Goal: Task Accomplishment & Management: Manage account settings

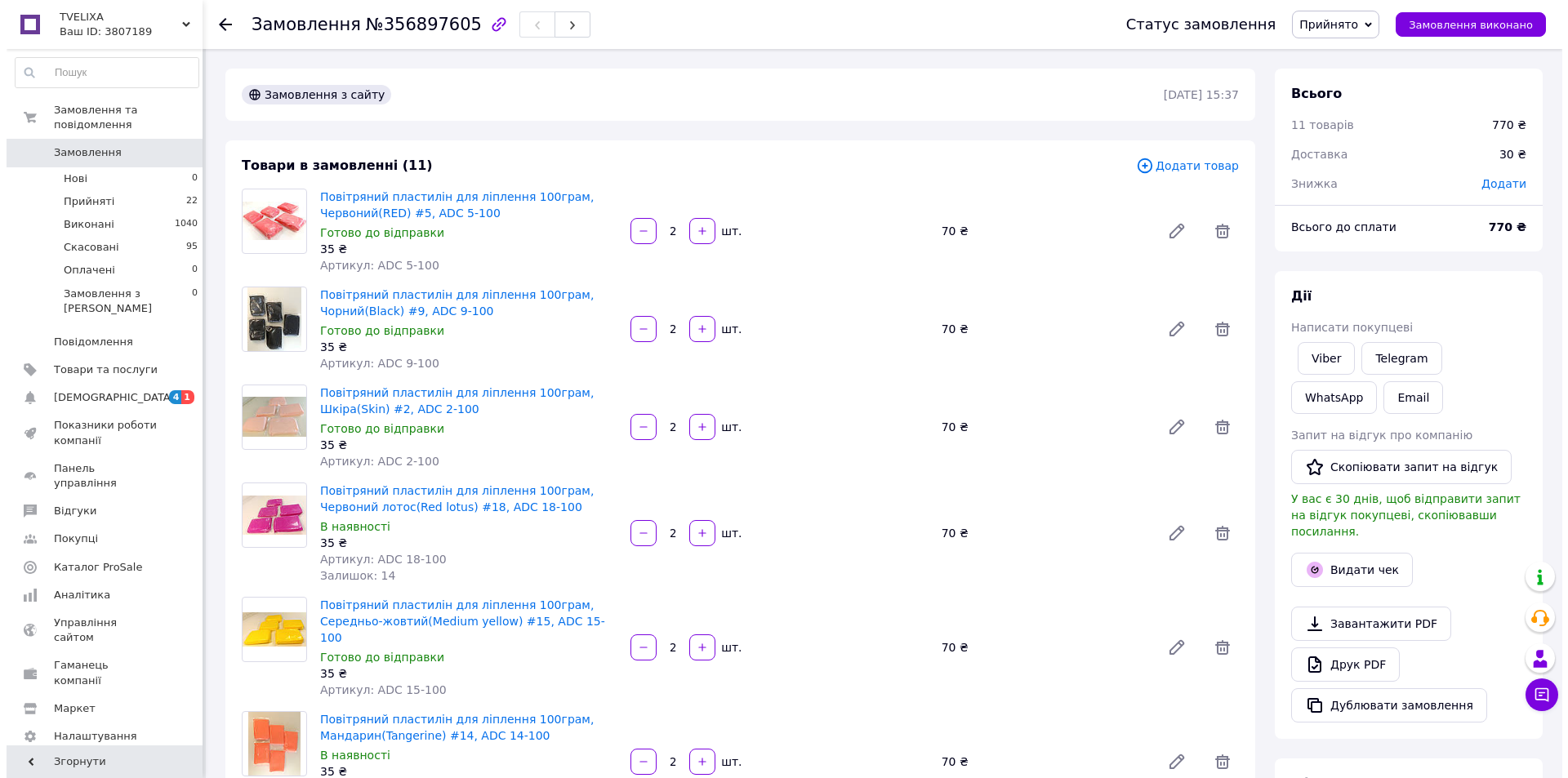
scroll to position [1143, 0]
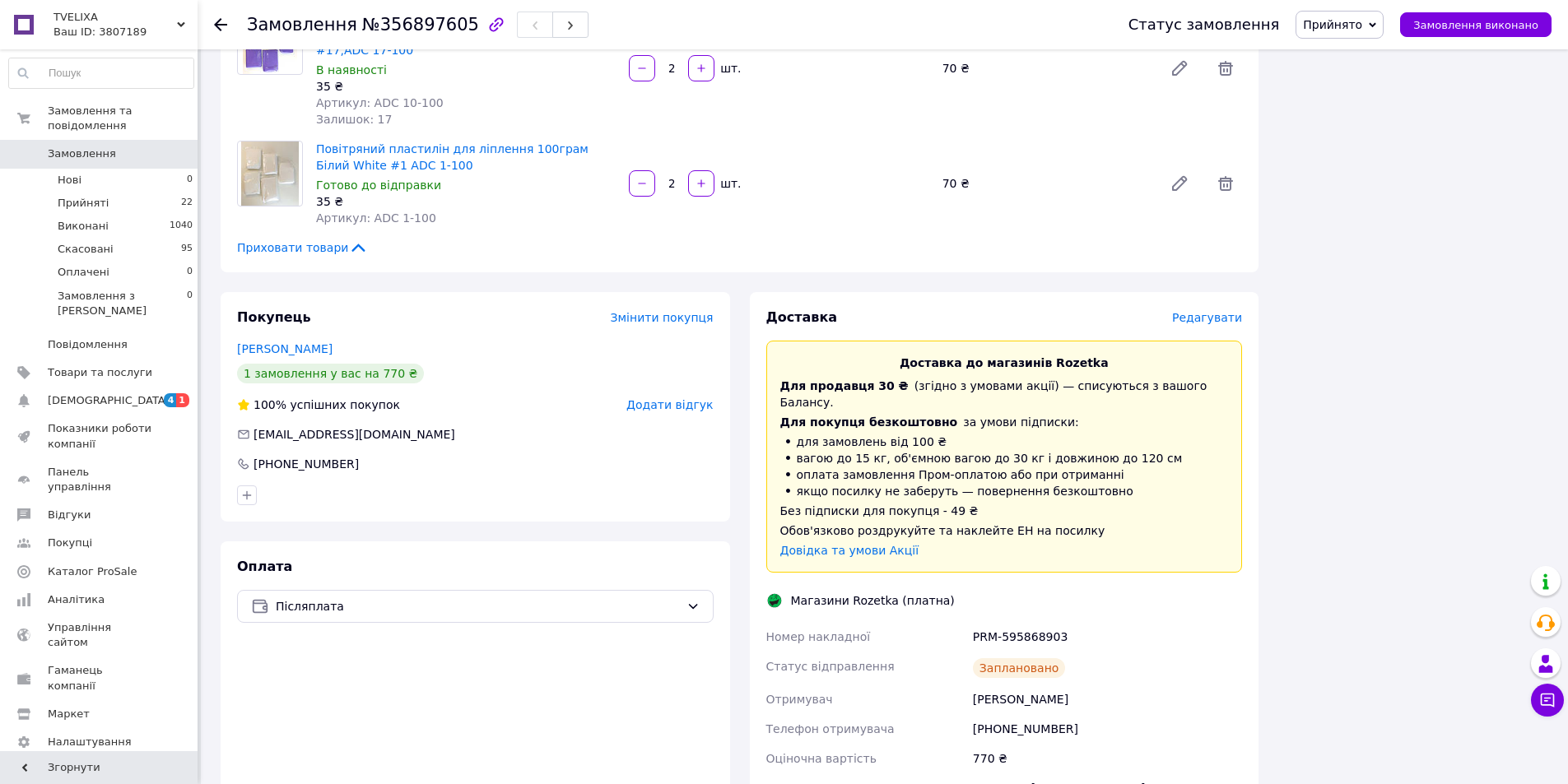
click at [1200, 311] on span "Редагувати" at bounding box center [1207, 318] width 70 height 13
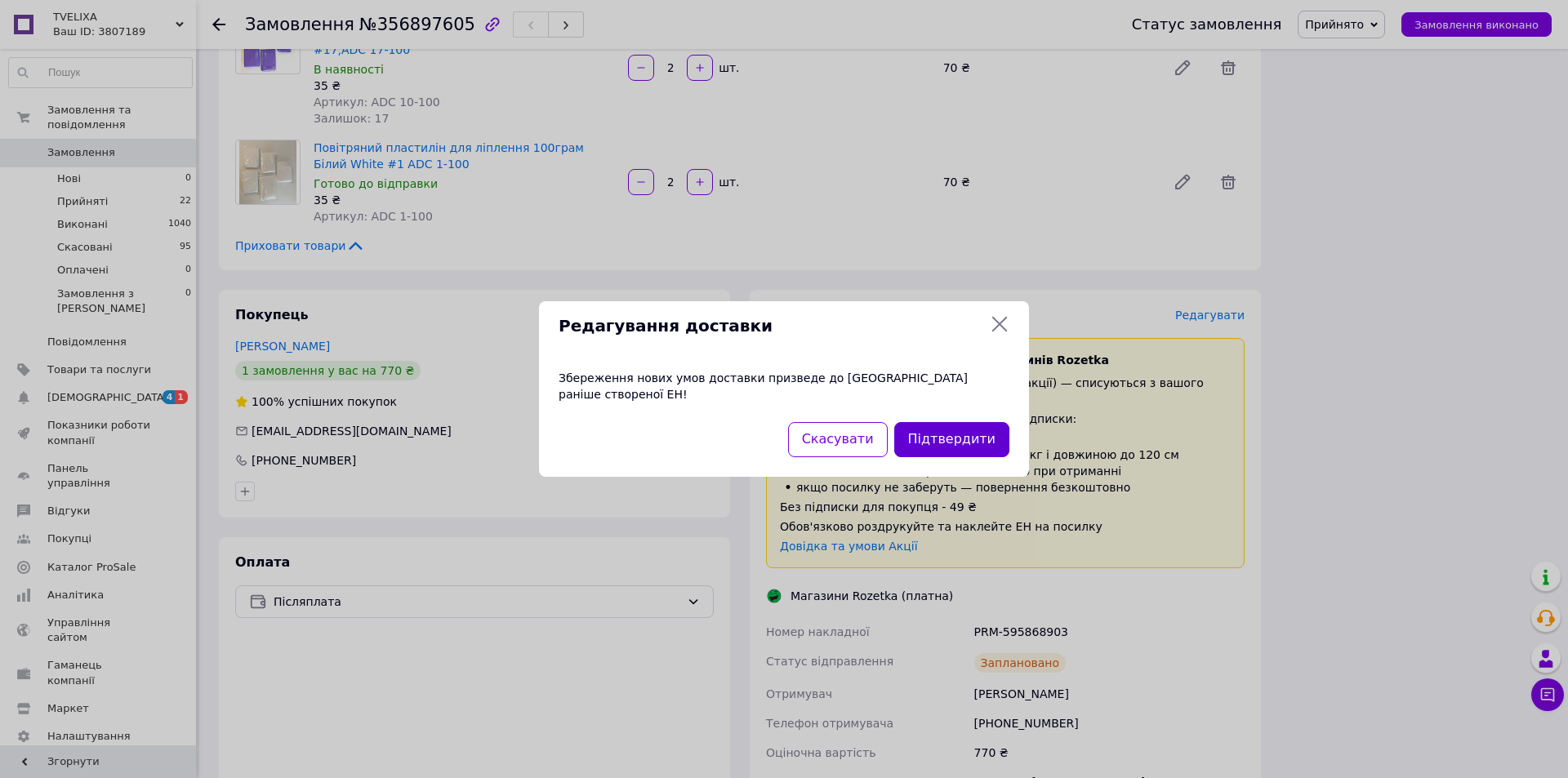
click at [928, 432] on button "Підтвердити" at bounding box center [951, 439] width 115 height 35
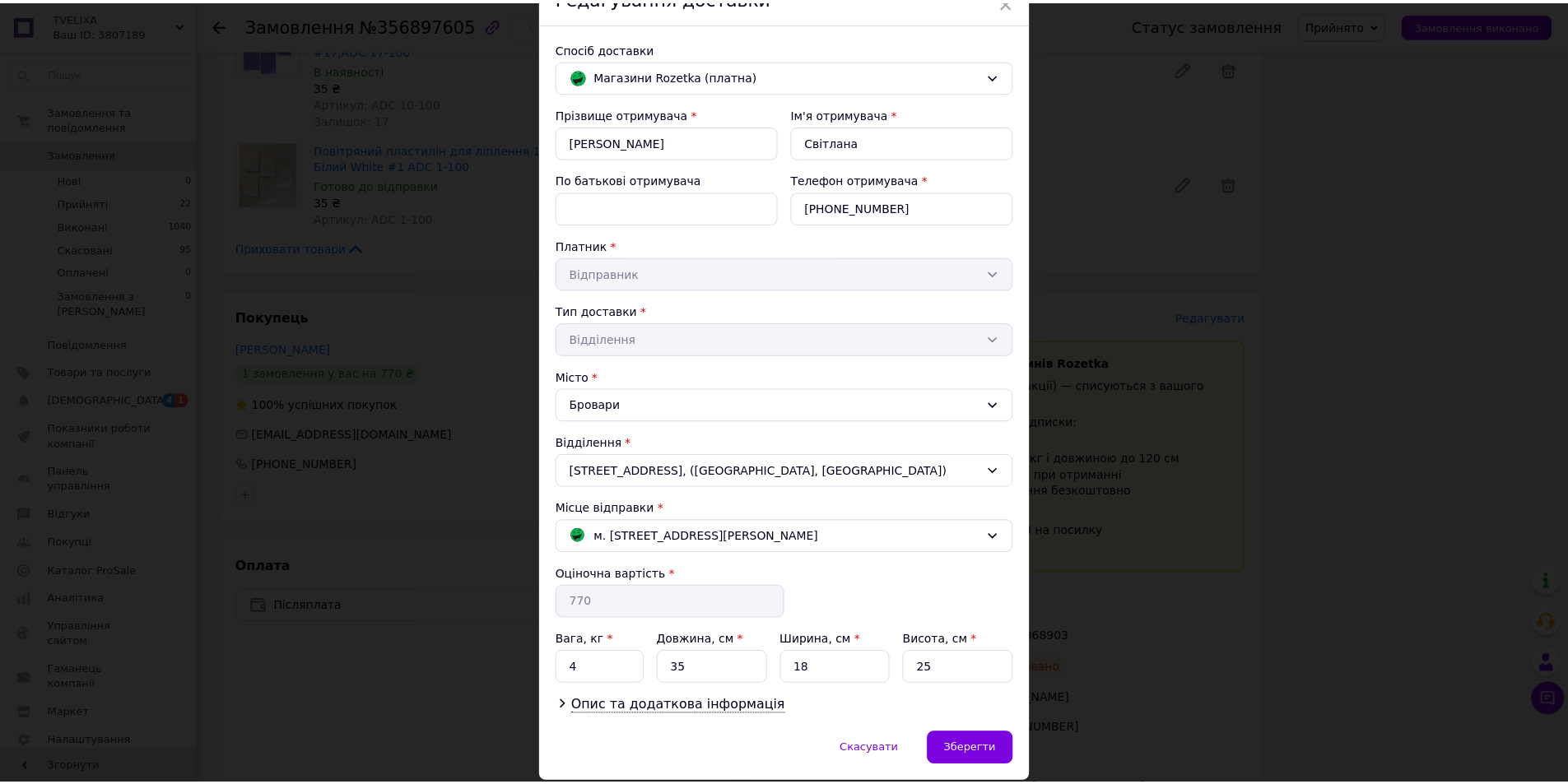
scroll to position [0, 0]
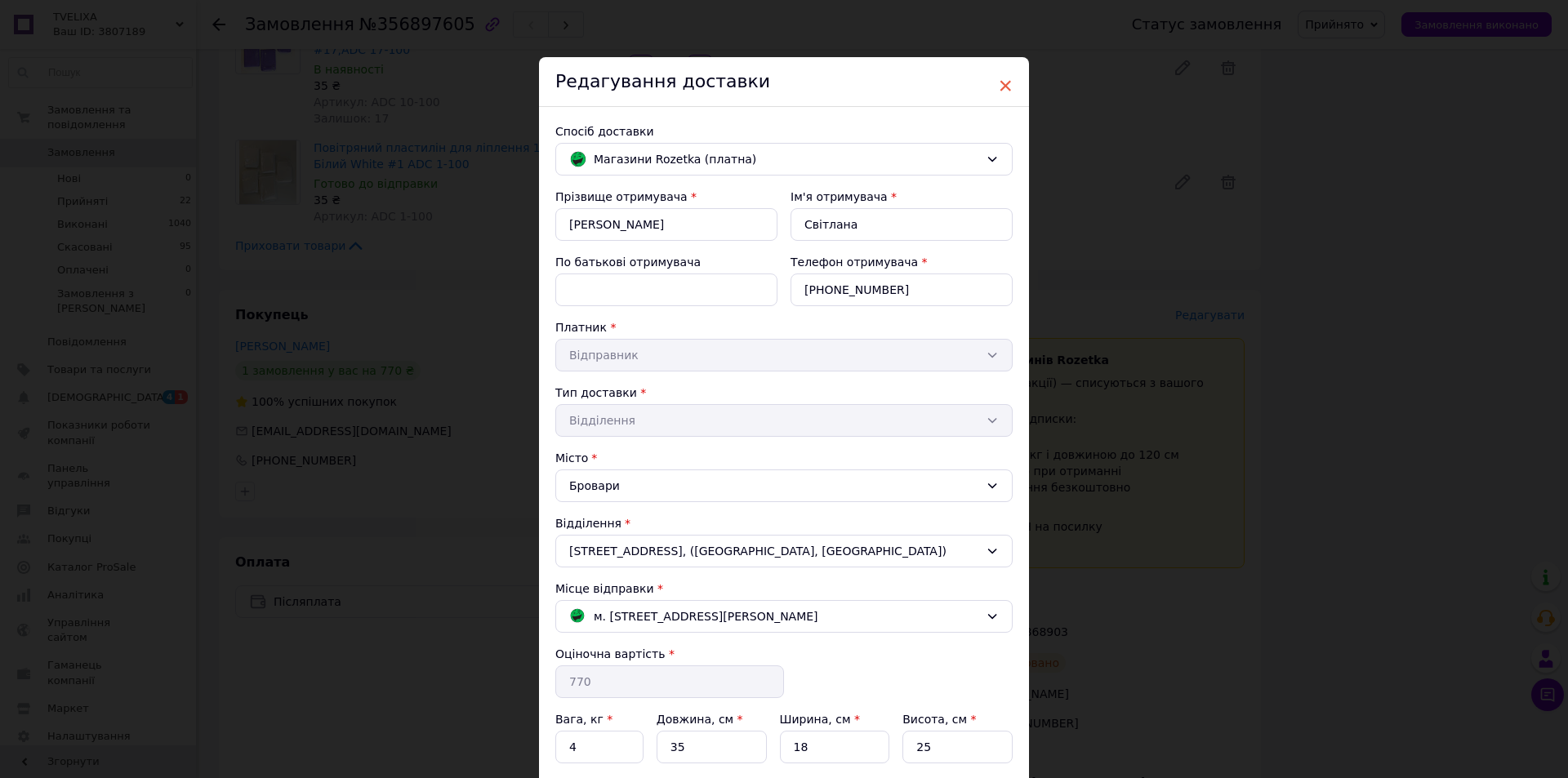
click at [1001, 89] on span "×" at bounding box center [1005, 85] width 14 height 28
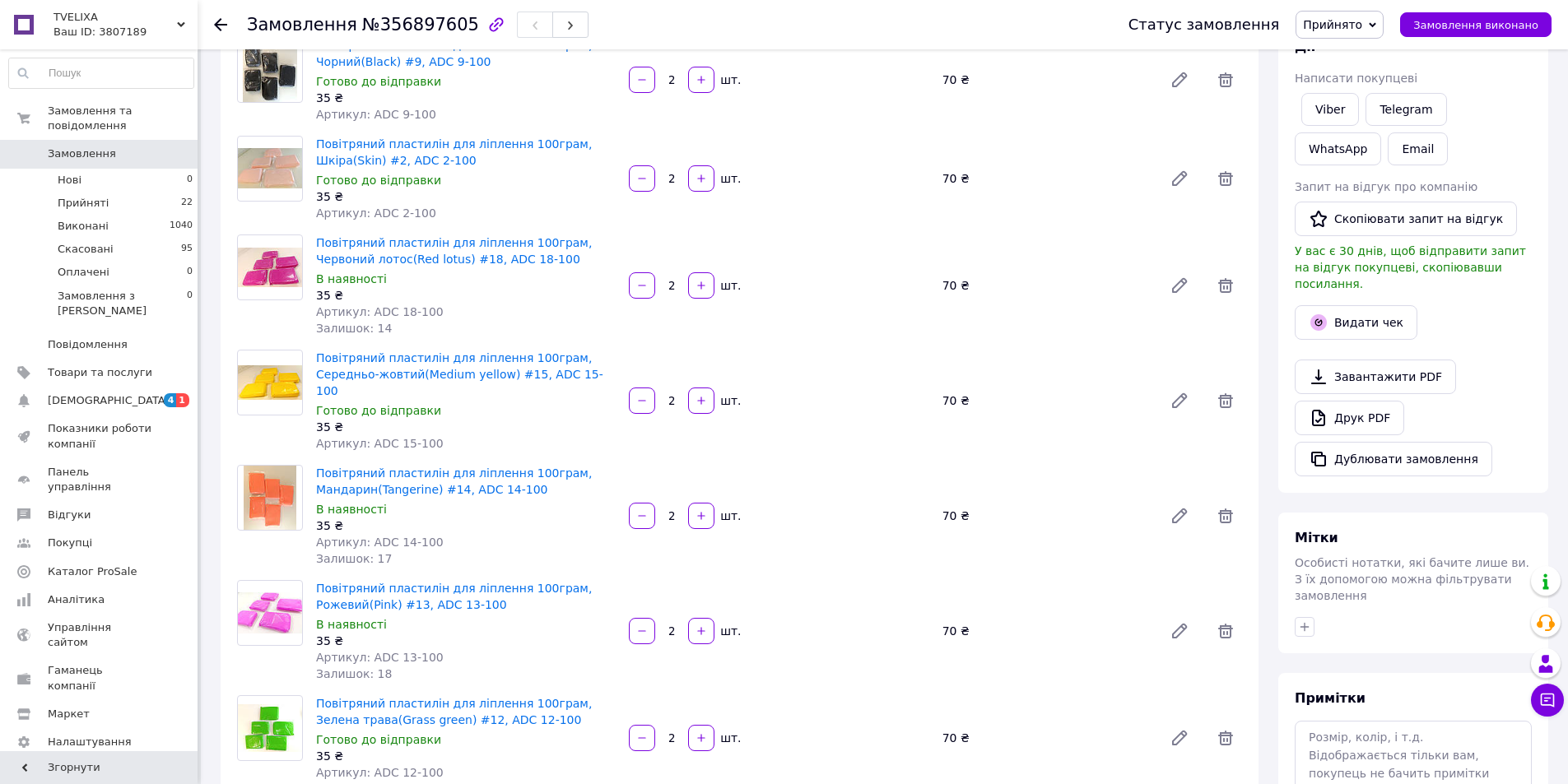
scroll to position [164, 0]
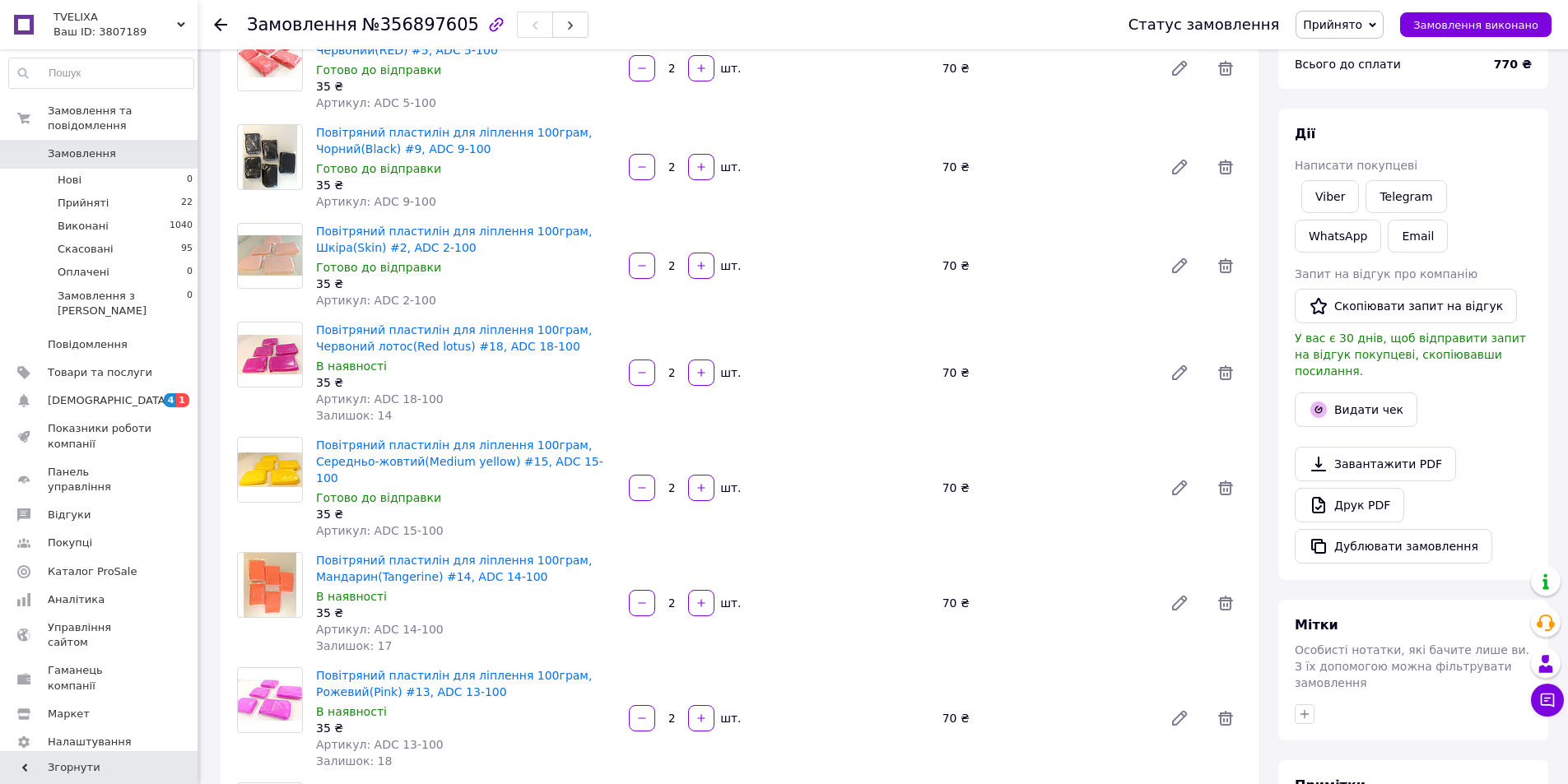
click at [216, 26] on use at bounding box center [220, 25] width 13 height 13
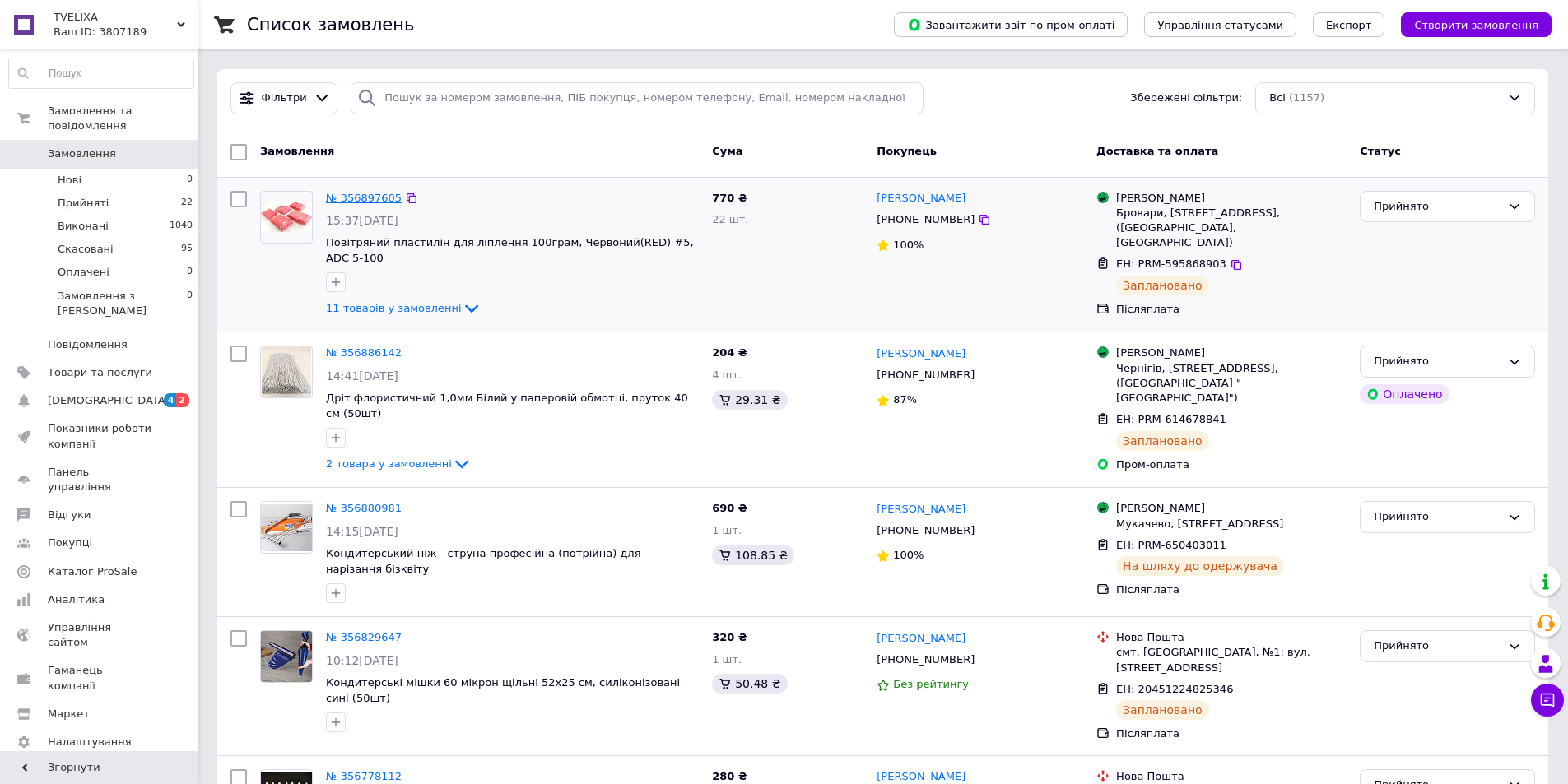
click at [354, 195] on link "№ 356897605" at bounding box center [363, 198] width 76 height 13
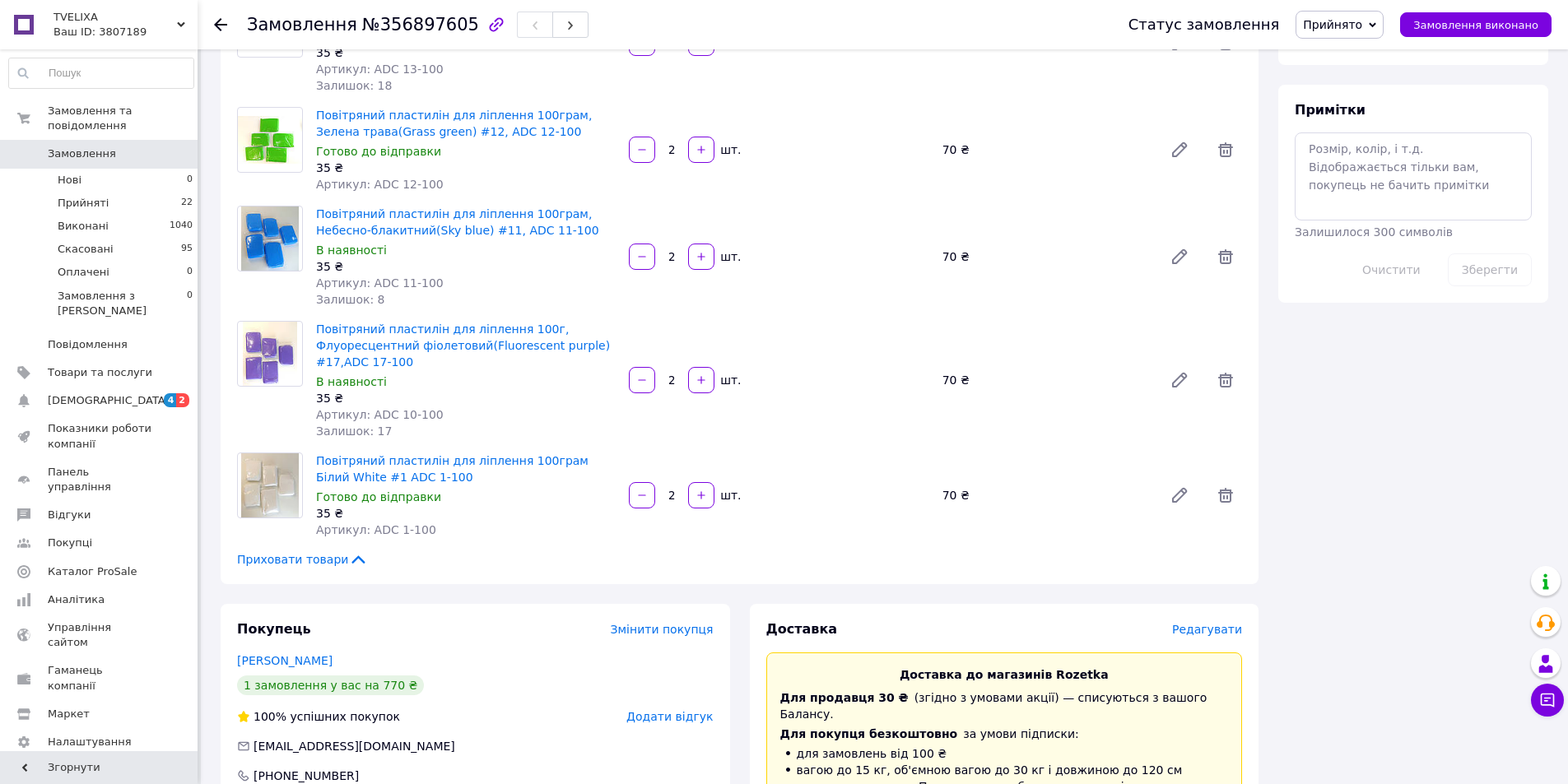
scroll to position [576, 0]
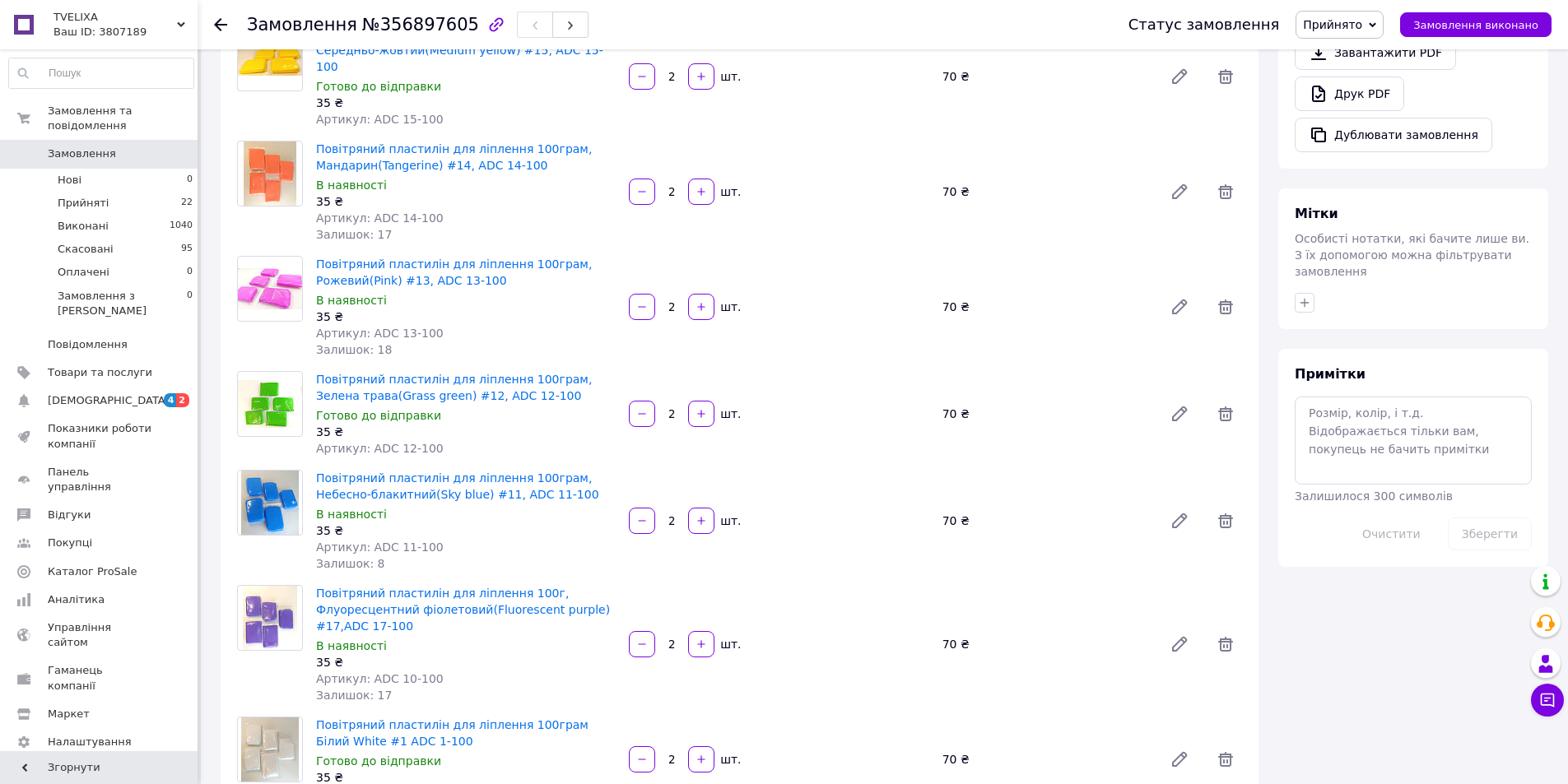
click at [226, 21] on icon at bounding box center [220, 25] width 13 height 13
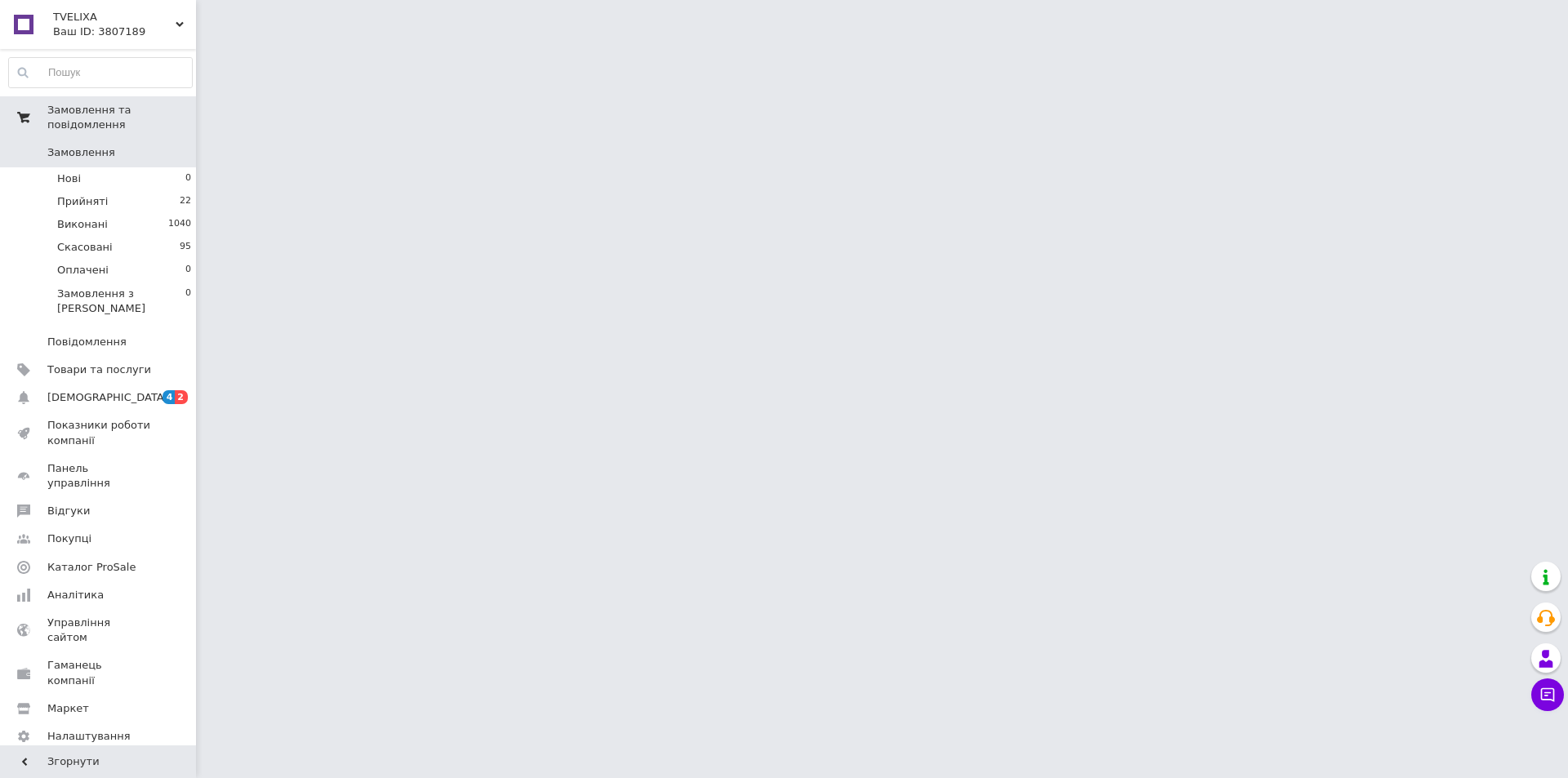
click at [117, 110] on span "Замовлення та повідомлення" at bounding box center [121, 118] width 149 height 29
